Goal: Information Seeking & Learning: Find specific fact

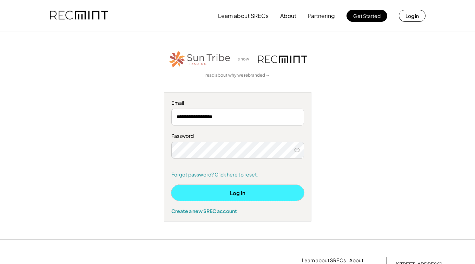
click at [231, 175] on button "Log In" at bounding box center [237, 193] width 133 height 16
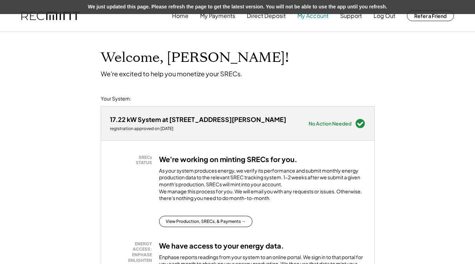
click at [318, 20] on button "My Account" at bounding box center [313, 16] width 31 height 14
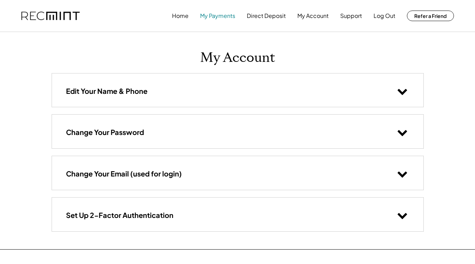
click at [212, 15] on button "My Payments" at bounding box center [217, 16] width 35 height 14
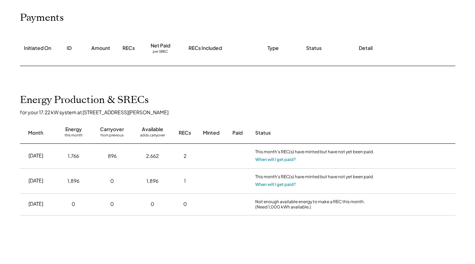
scroll to position [88, 0]
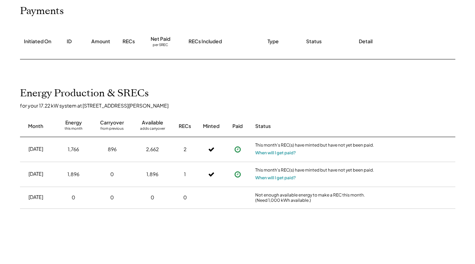
click at [236, 150] on icon at bounding box center [237, 149] width 7 height 7
click at [237, 175] on icon at bounding box center [237, 174] width 7 height 7
click at [212, 173] on icon at bounding box center [211, 174] width 6 height 10
click at [187, 144] on div "2" at bounding box center [185, 150] width 18 height 18
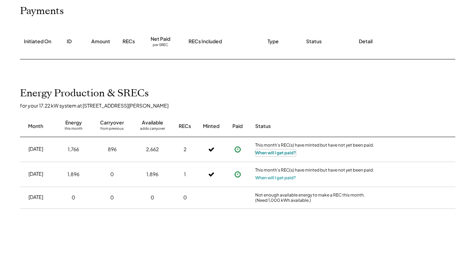
click at [269, 152] on button "When will I get paid?" at bounding box center [275, 152] width 41 height 7
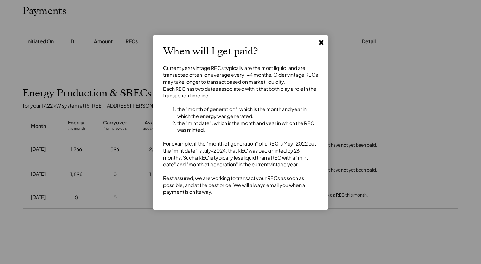
click at [321, 45] on icon at bounding box center [321, 42] width 7 height 7
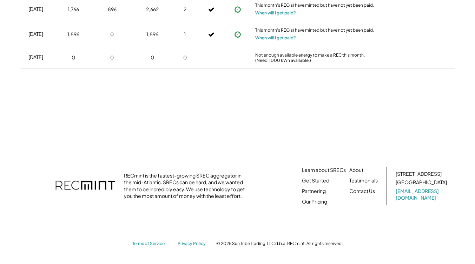
scroll to position [0, 0]
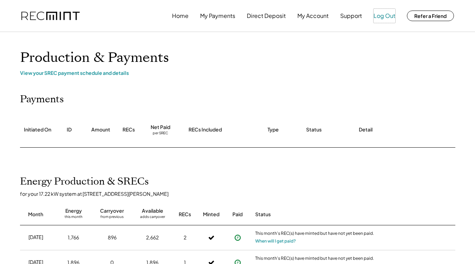
click at [379, 15] on button "Log Out" at bounding box center [385, 16] width 22 height 14
